Goal: Information Seeking & Learning: Learn about a topic

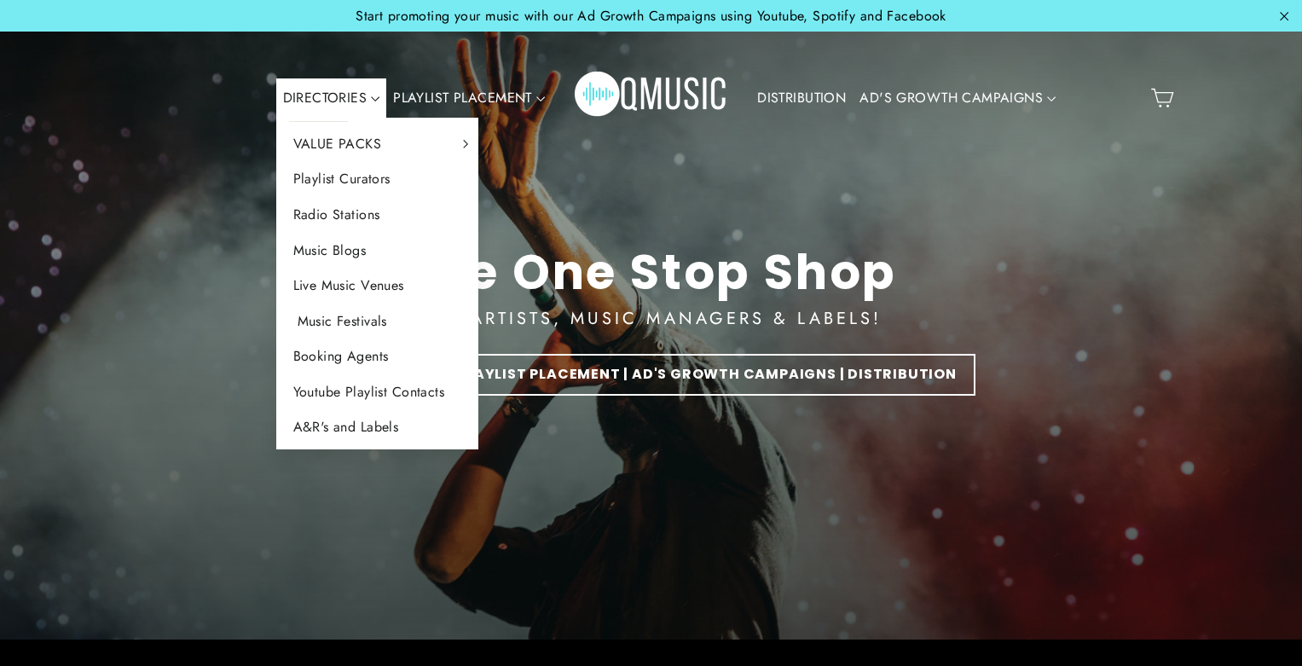
click at [336, 325] on link "Music Festivals" at bounding box center [377, 321] width 203 height 36
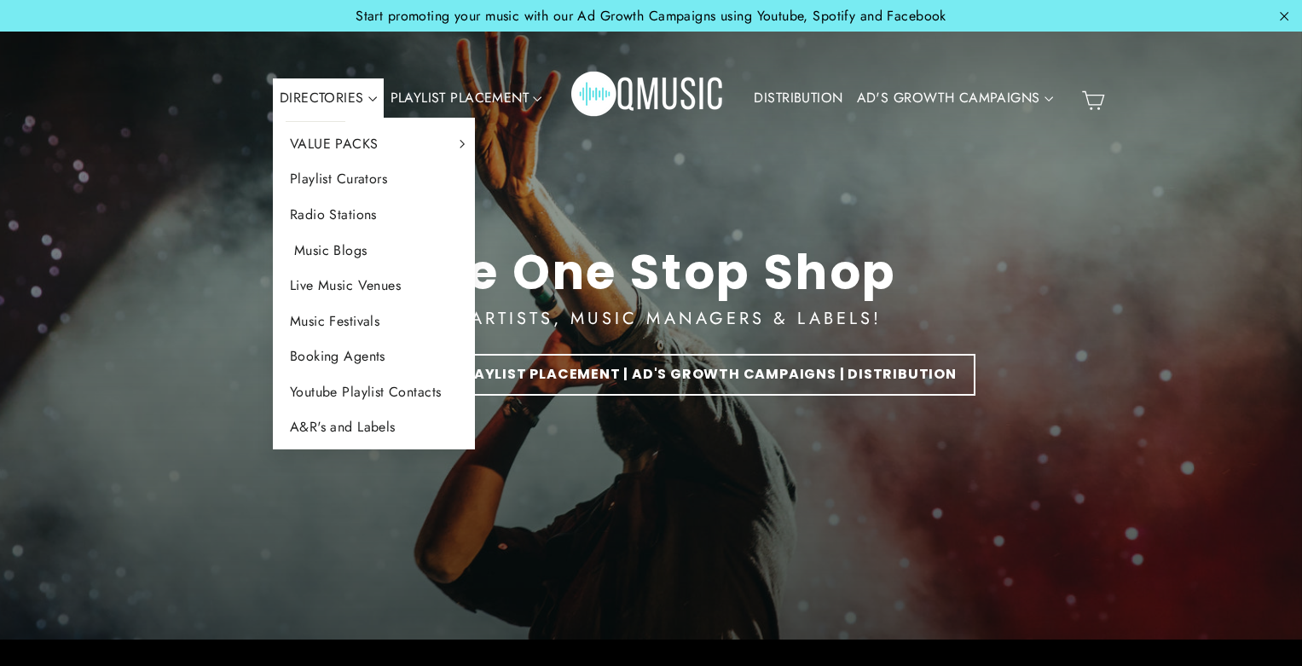
click at [361, 241] on link "Music Blogs" at bounding box center [374, 251] width 203 height 36
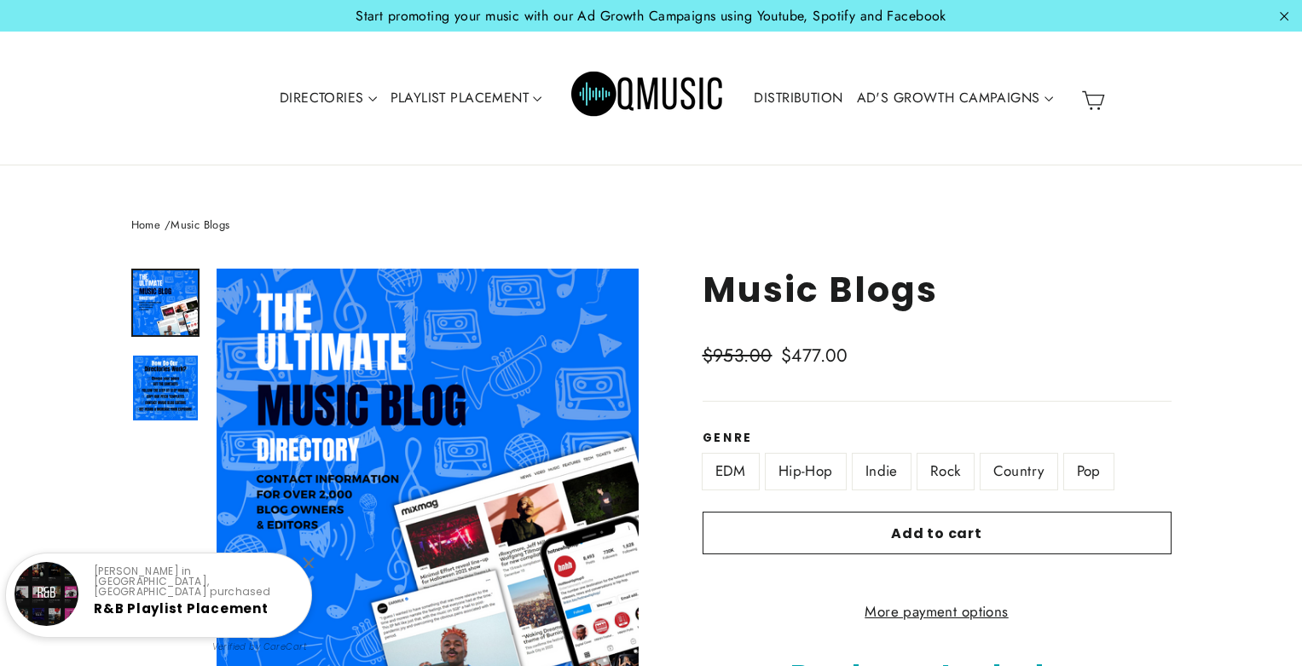
click at [678, 149] on header "Site navigation DIRECTORIES VALUE PACKS Aspiring Pack Professional Pack Managem…" at bounding box center [651, 99] width 1302 height 135
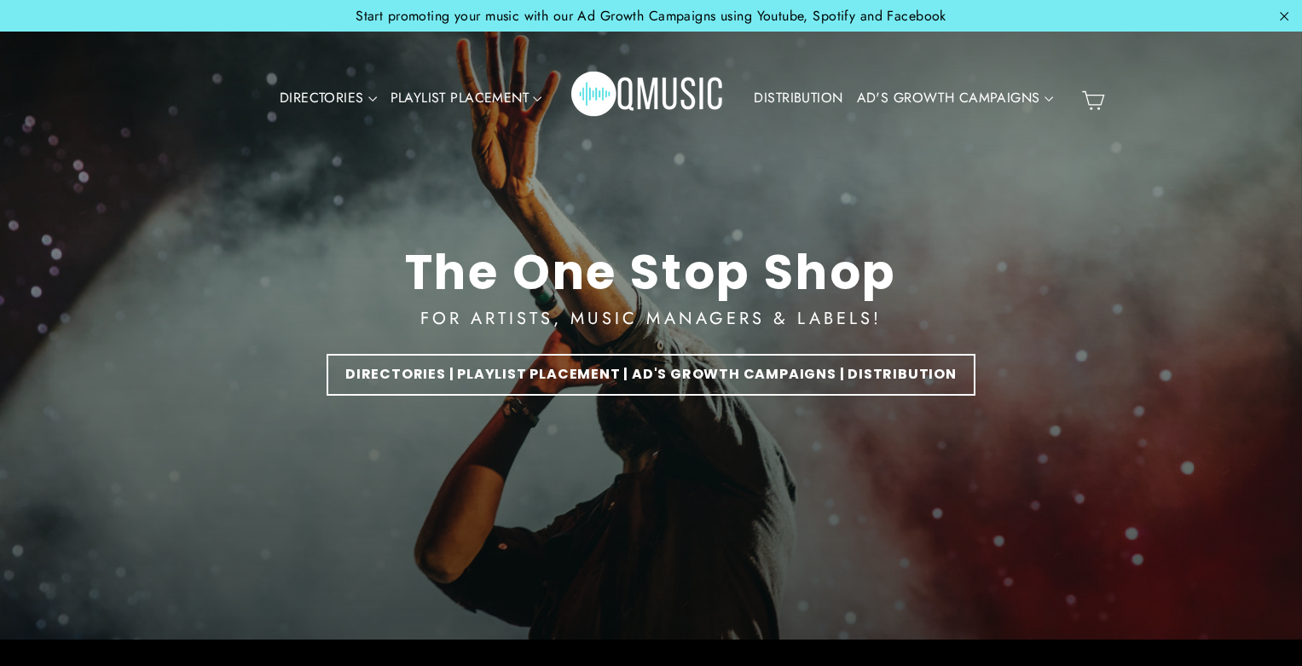
click at [814, 65] on div "DIRECTORIES VALUE PACKS Aspiring Pack Professional Pack Management Pack Playlis…" at bounding box center [648, 99] width 852 height 100
